Goal: Find contact information: Find contact information

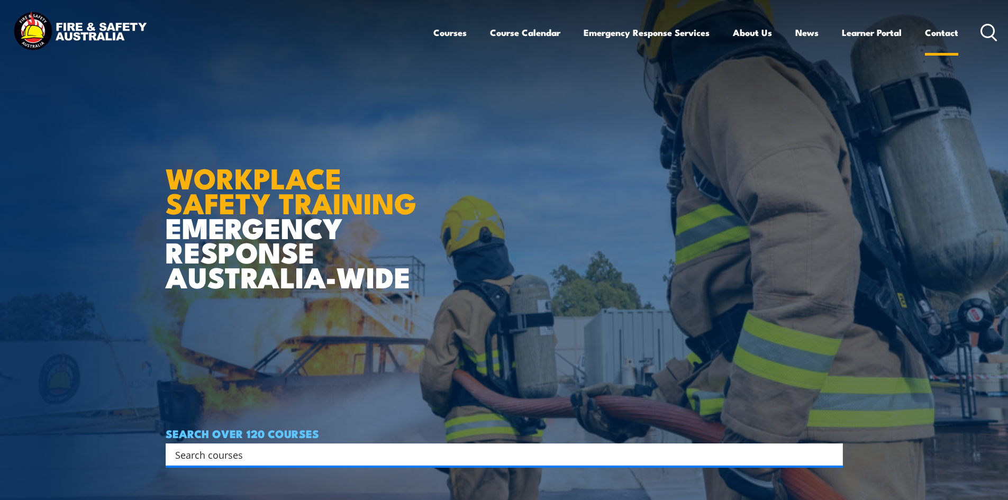
click at [935, 31] on link "Contact" at bounding box center [941, 33] width 33 height 28
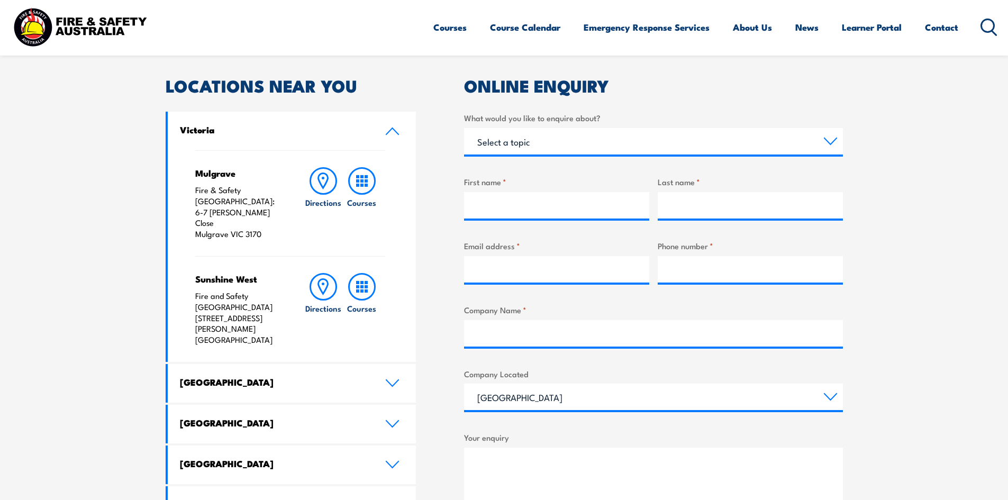
scroll to position [370, 0]
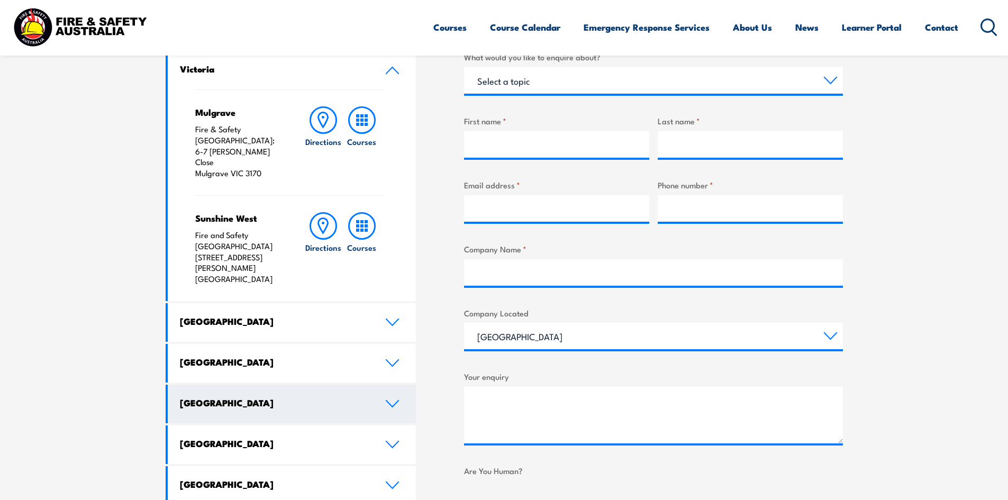
click at [331, 397] on h4 "[GEOGRAPHIC_DATA]" at bounding box center [274, 403] width 189 height 12
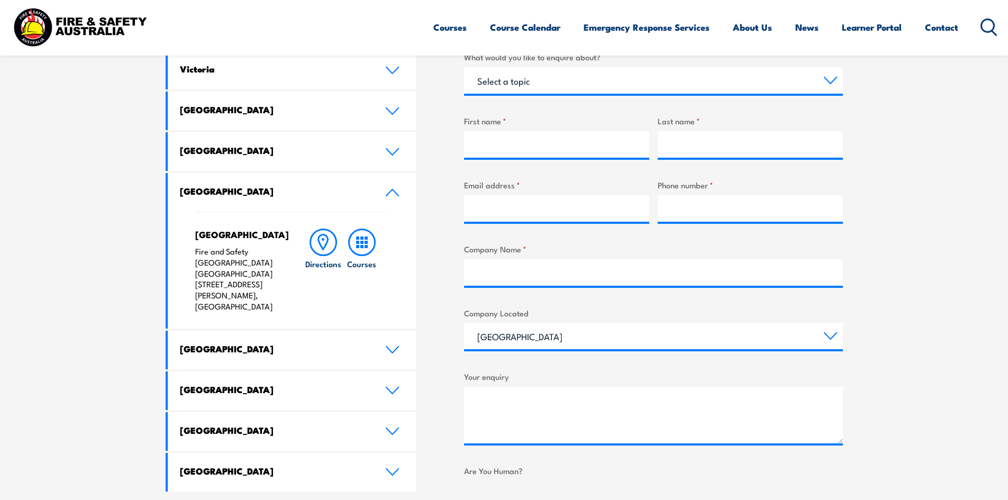
drag, startPoint x: 268, startPoint y: 284, endPoint x: 193, endPoint y: 252, distance: 81.1
click at [193, 252] on div "North Lake Fire and Safety [GEOGRAPHIC_DATA] [GEOGRAPHIC_DATA] [STREET_ADDRESS]…" at bounding box center [292, 270] width 249 height 117
copy p "Fire and Safety [GEOGRAPHIC_DATA] [GEOGRAPHIC_DATA] [STREET_ADDRESS][PERSON_NAM…"
